Goal: Find specific page/section: Find specific page/section

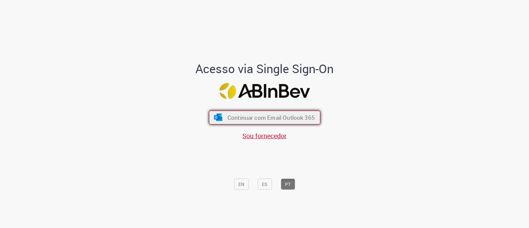
click at [256, 121] on span "Continuar com Email Outlook 365" at bounding box center [270, 118] width 87 height 8
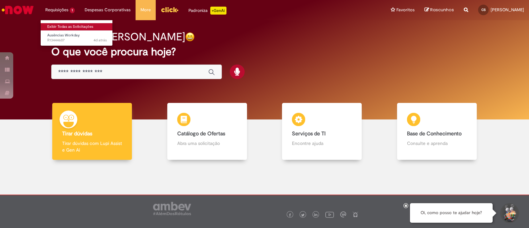
click at [65, 26] on link "Exibir Todas as Solicitações" at bounding box center [77, 26] width 73 height 7
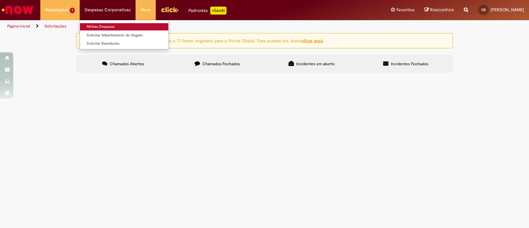
click at [103, 27] on link "Minhas Despesas" at bounding box center [124, 26] width 88 height 7
